Goal: Check status: Check status

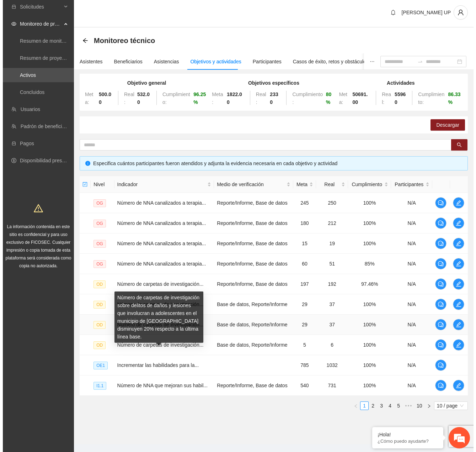
scroll to position [14, 0]
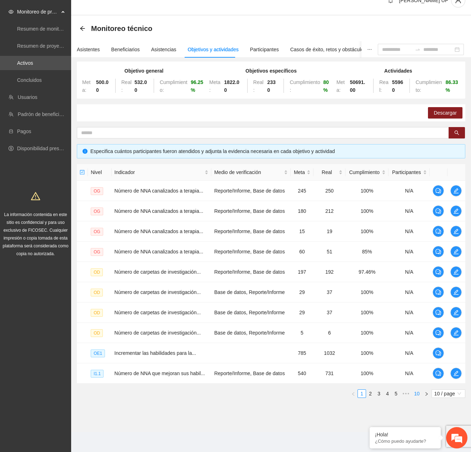
click at [412, 389] on ul "1 2 3 4 5 ••• 10 10 / page" at bounding box center [271, 393] width 388 height 9
click at [416, 392] on link "10" at bounding box center [417, 394] width 10 height 8
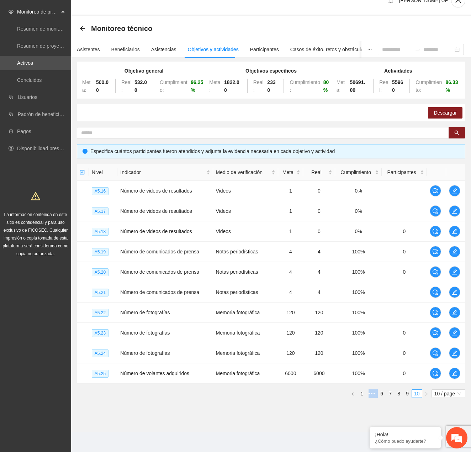
click at [414, 394] on link "10" at bounding box center [417, 394] width 10 height 8
click at [410, 395] on link "9" at bounding box center [407, 394] width 8 height 8
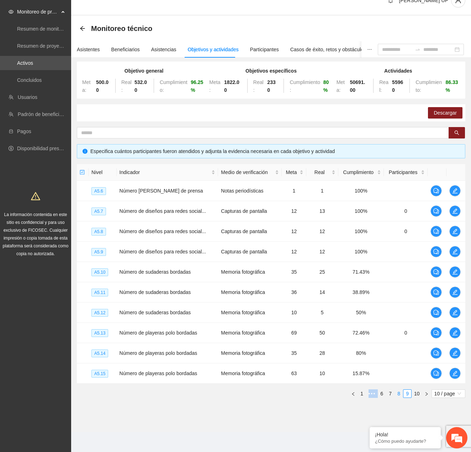
click at [397, 394] on link "8" at bounding box center [399, 394] width 8 height 8
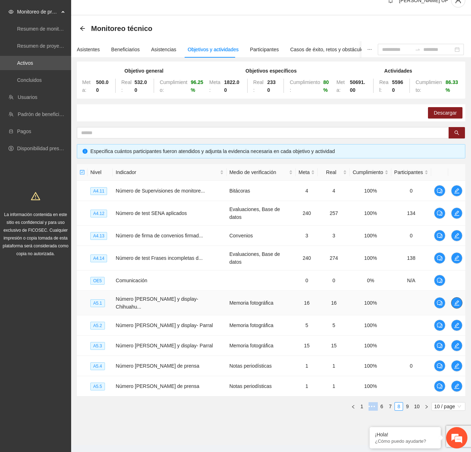
click at [454, 300] on icon "edit" at bounding box center [457, 303] width 6 height 6
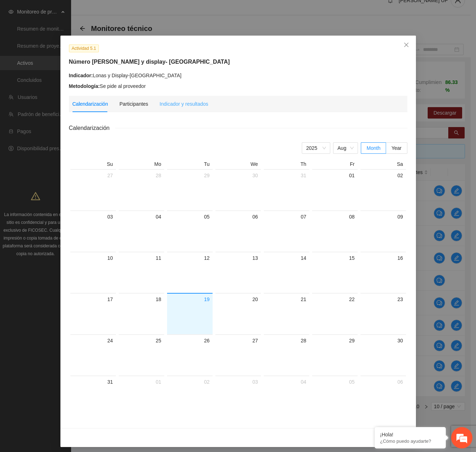
click at [197, 110] on div "Indicador y resultados" at bounding box center [184, 104] width 49 height 16
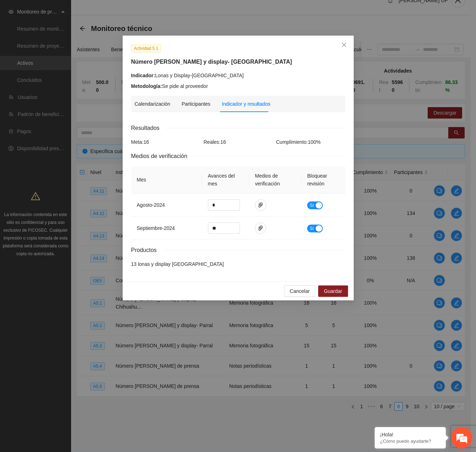
click at [288, 285] on div "Cancelar Guardar" at bounding box center [238, 290] width 231 height 19
click at [290, 288] on button "Cancelar" at bounding box center [299, 290] width 31 height 11
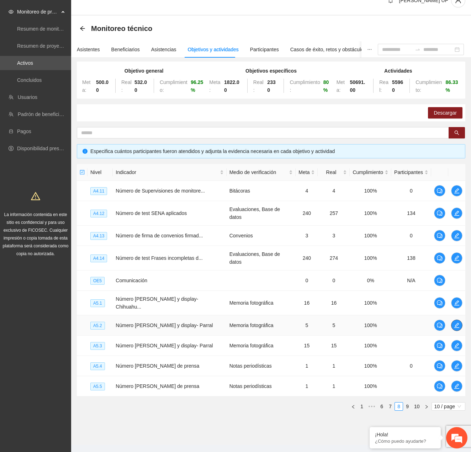
click at [453, 319] on button "button" at bounding box center [456, 324] width 11 height 11
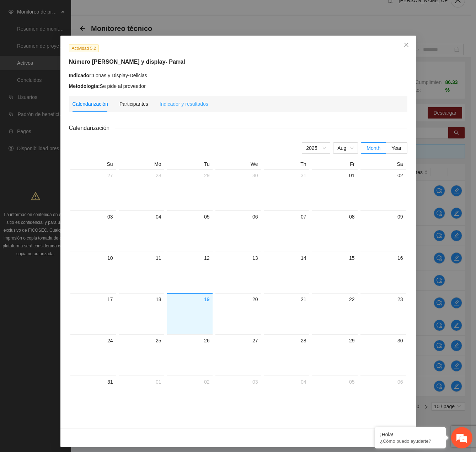
click at [197, 109] on div "Indicador y resultados" at bounding box center [184, 104] width 49 height 16
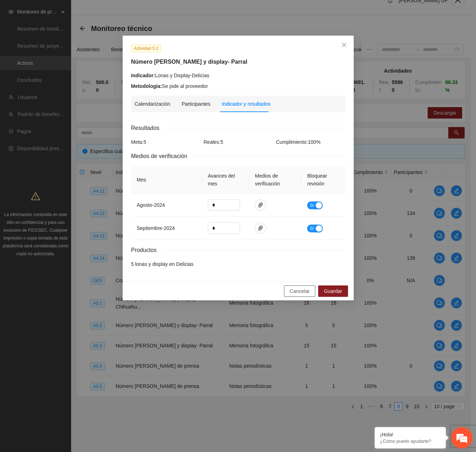
click at [296, 290] on span "Cancelar" at bounding box center [300, 291] width 20 height 8
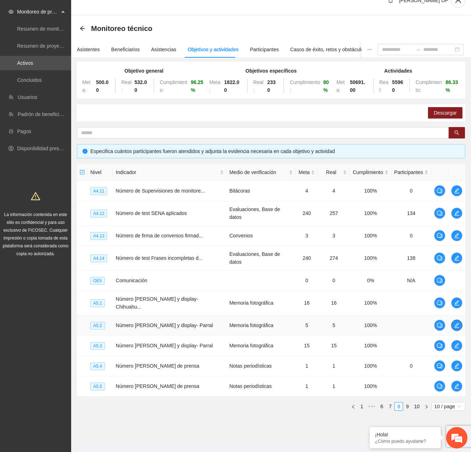
click at [459, 322] on span "edit" at bounding box center [456, 325] width 11 height 6
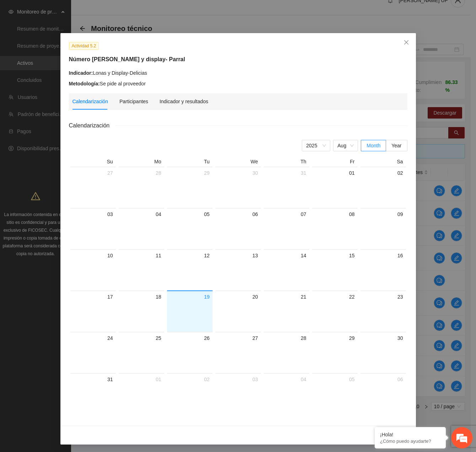
scroll to position [3, 0]
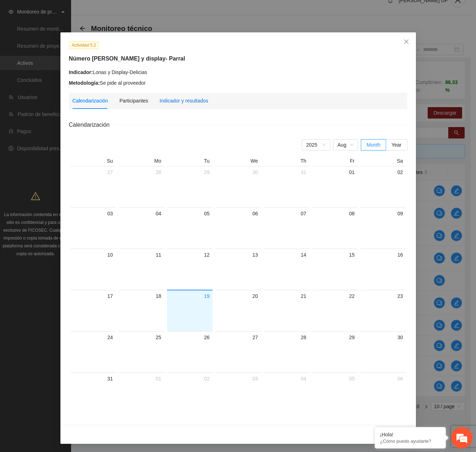
click at [189, 101] on div "Indicador y resultados" at bounding box center [184, 101] width 49 height 8
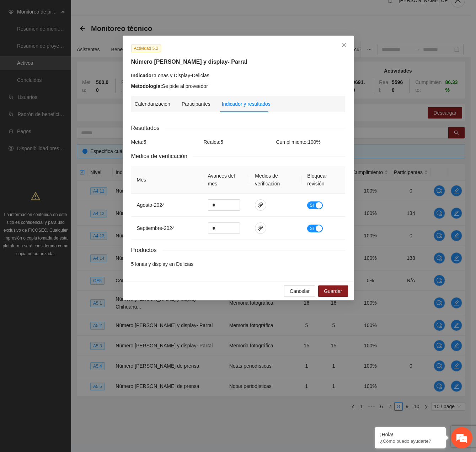
click at [288, 280] on div "Actividad 5.2 Número [PERSON_NAME] y display- Parral Indicador: Lonas y Display…" at bounding box center [238, 159] width 231 height 246
click at [298, 296] on button "Cancelar" at bounding box center [299, 290] width 31 height 11
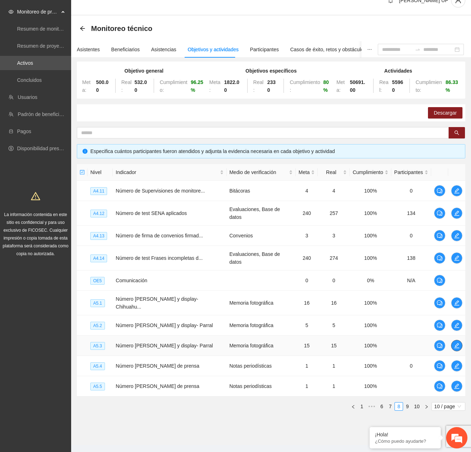
click at [456, 343] on icon "edit" at bounding box center [456, 345] width 5 height 5
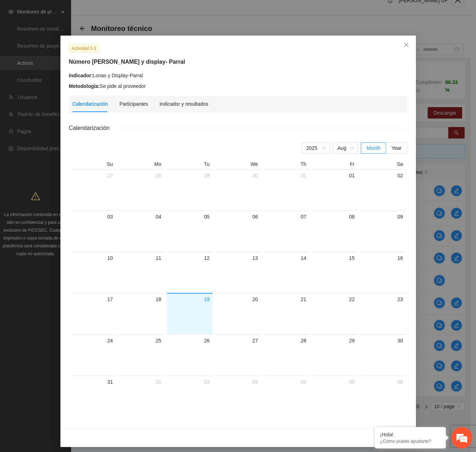
click at [183, 113] on div "Calendarización Participantes Indicador y resultados Calendarización [DATE] Mon…" at bounding box center [238, 258] width 339 height 324
click at [186, 104] on div "Indicador y resultados" at bounding box center [184, 104] width 49 height 8
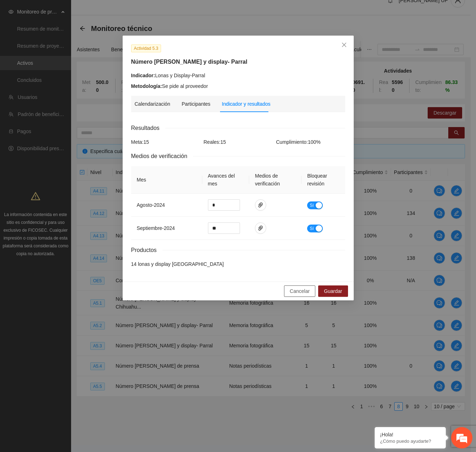
click at [294, 288] on span "Cancelar" at bounding box center [300, 291] width 20 height 8
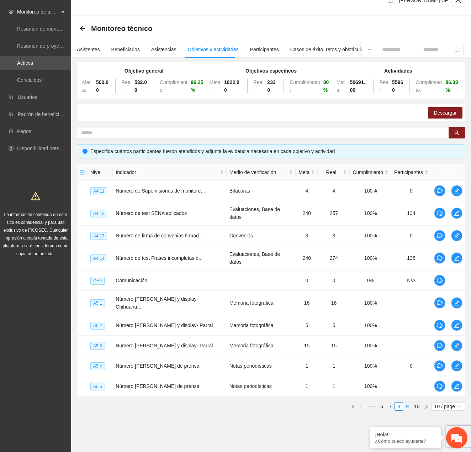
click at [411, 402] on link "9" at bounding box center [407, 406] width 8 height 8
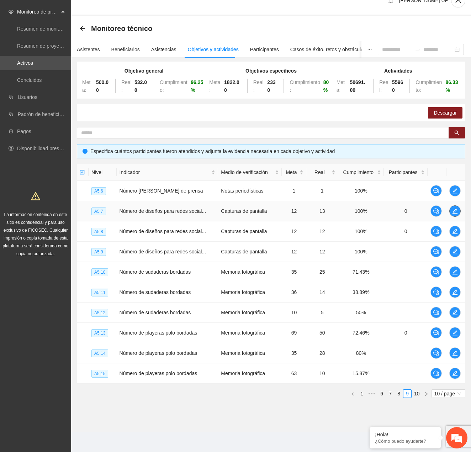
click at [454, 212] on icon "edit" at bounding box center [455, 210] width 5 height 5
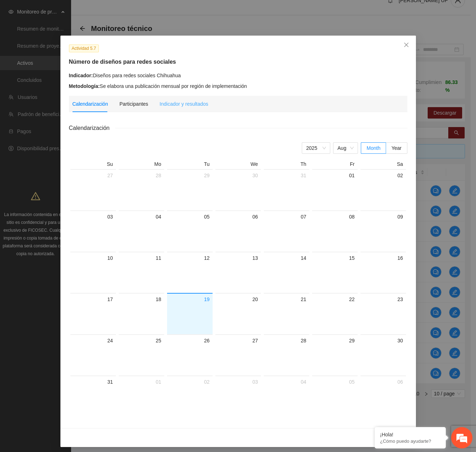
click at [189, 107] on div "Indicador y resultados" at bounding box center [184, 104] width 49 height 16
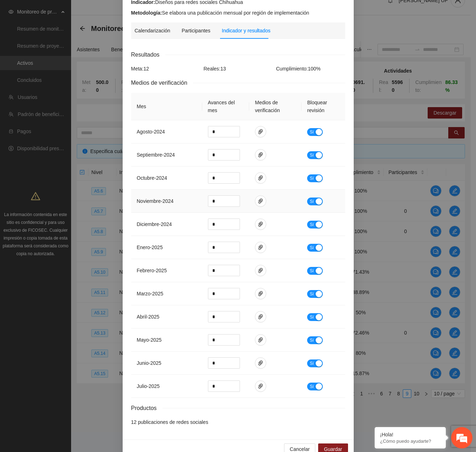
scroll to position [88, 0]
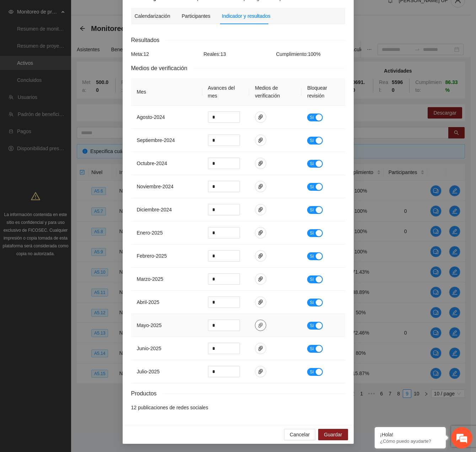
click at [258, 327] on icon "paper-clip" at bounding box center [261, 325] width 6 height 6
click at [247, 305] on link "MAYOREDESCUU.docx" at bounding box center [255, 304] width 93 height 8
click at [262, 371] on span "paper-clip" at bounding box center [260, 372] width 11 height 6
click at [240, 353] on link "JULIORSCUU2.jpg" at bounding box center [255, 350] width 93 height 8
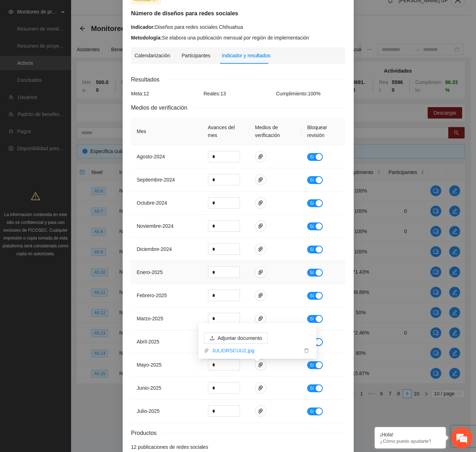
scroll to position [0, 0]
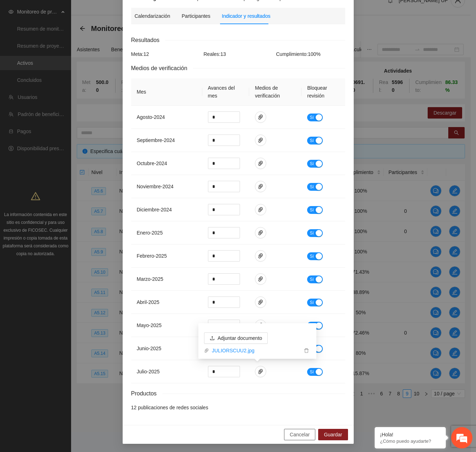
click at [292, 433] on span "Cancelar" at bounding box center [300, 434] width 20 height 8
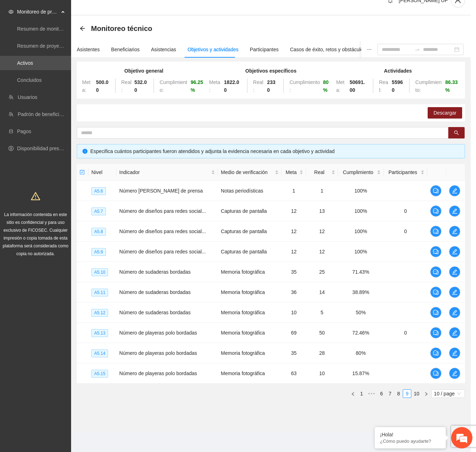
scroll to position [52, 0]
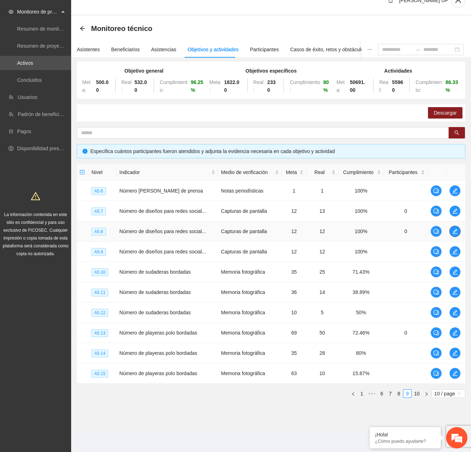
click at [451, 228] on button "button" at bounding box center [454, 231] width 11 height 11
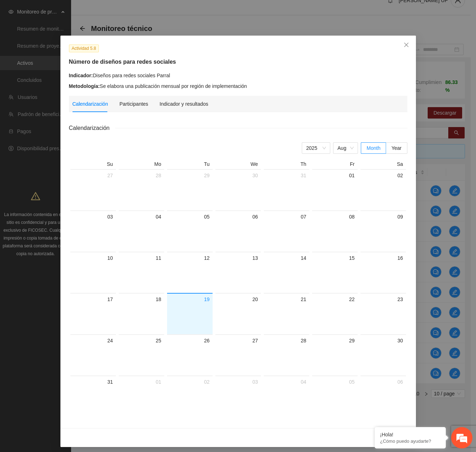
click at [167, 111] on div "Indicador y resultados" at bounding box center [184, 104] width 49 height 16
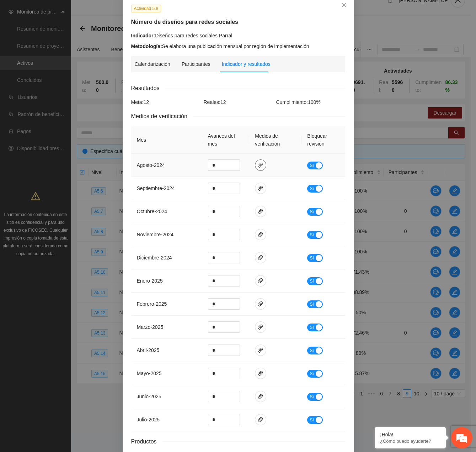
scroll to position [88, 0]
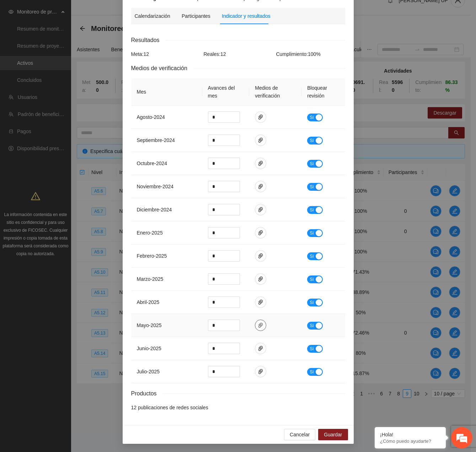
drag, startPoint x: 247, startPoint y: 317, endPoint x: 255, endPoint y: 324, distance: 10.9
click at [249, 317] on td at bounding box center [275, 325] width 52 height 23
click at [259, 326] on icon "paper-clip" at bounding box center [261, 325] width 6 height 6
click at [232, 306] on link "MAYOREDESPRLdocx.docx" at bounding box center [255, 304] width 93 height 8
click at [255, 367] on button "button" at bounding box center [260, 371] width 11 height 11
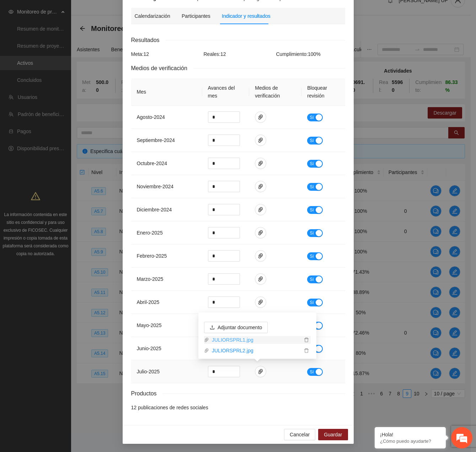
click at [233, 341] on link "JULIORSPRL1.jpg" at bounding box center [255, 340] width 93 height 8
click at [233, 348] on link "JULIORSPRL2.jpg" at bounding box center [255, 350] width 93 height 8
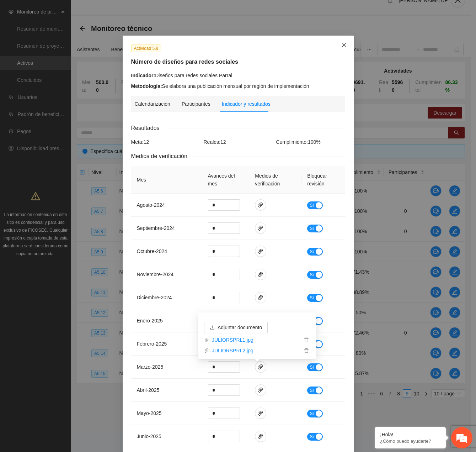
click at [335, 45] on span "Close" at bounding box center [344, 45] width 19 height 19
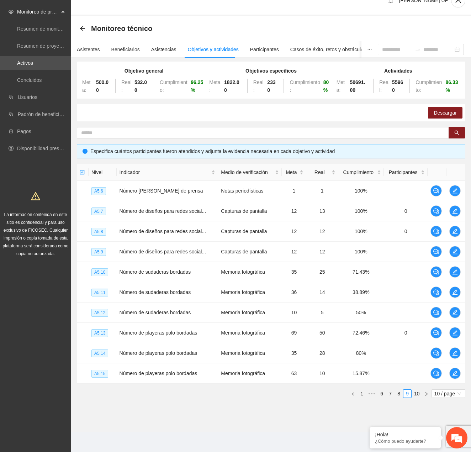
click at [266, 159] on div "Objetivo general Meta: 500.00 Real: 532.00 Cumplimiento: 96.25 % Objetivos espe…" at bounding box center [271, 233] width 388 height 342
click at [451, 255] on button "button" at bounding box center [454, 251] width 11 height 11
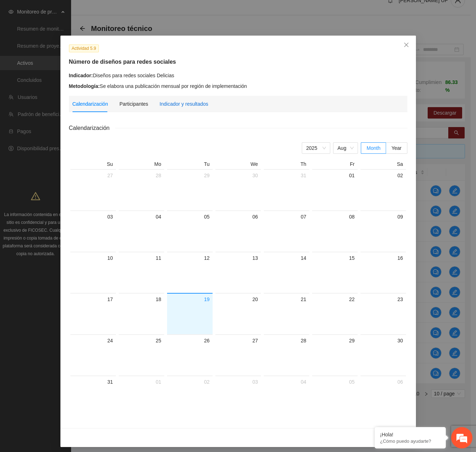
click at [190, 100] on div "Indicador y resultados" at bounding box center [184, 104] width 49 height 8
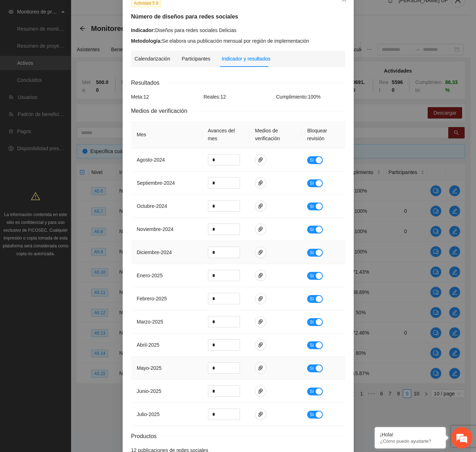
scroll to position [88, 0]
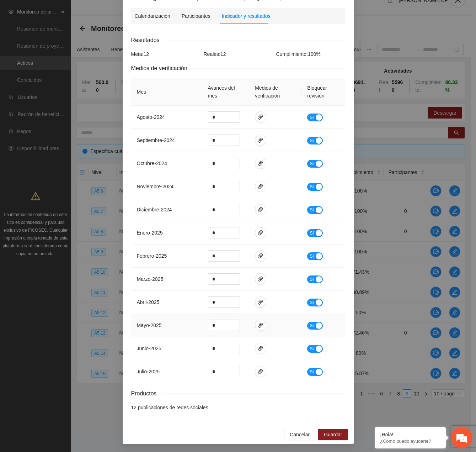
click at [254, 316] on td at bounding box center [275, 325] width 52 height 23
click at [255, 323] on span "paper-clip" at bounding box center [260, 325] width 11 height 6
click at [240, 308] on link "MAYOREDESDEL.docx" at bounding box center [255, 304] width 93 height 8
click at [255, 371] on span "paper-clip" at bounding box center [260, 372] width 11 height 6
click at [249, 353] on link "JULIORSDEL2.jpg" at bounding box center [255, 350] width 93 height 8
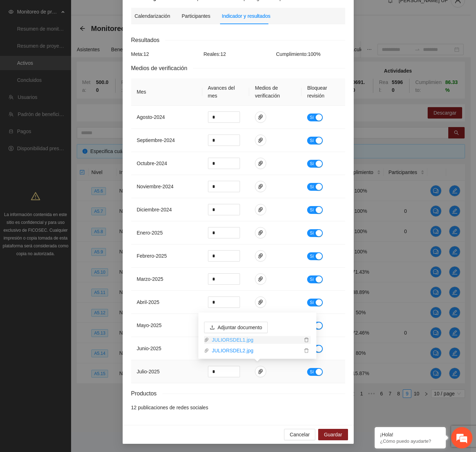
click at [246, 342] on link "JULIORSDEL1.jpg" at bounding box center [255, 340] width 93 height 8
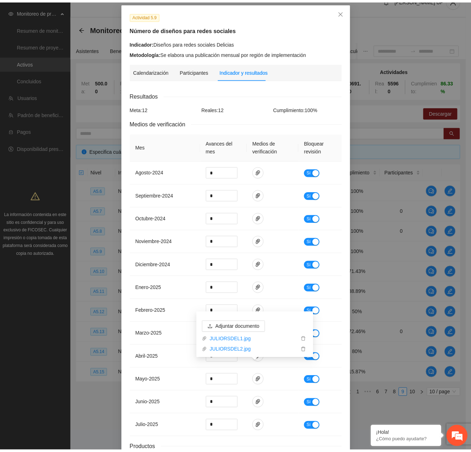
scroll to position [0, 0]
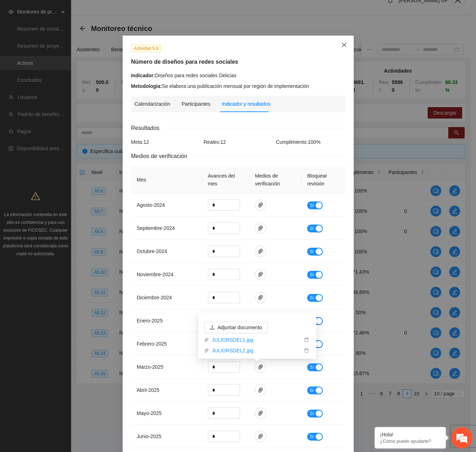
click at [338, 46] on span "Close" at bounding box center [344, 45] width 19 height 19
